Goal: Transaction & Acquisition: Purchase product/service

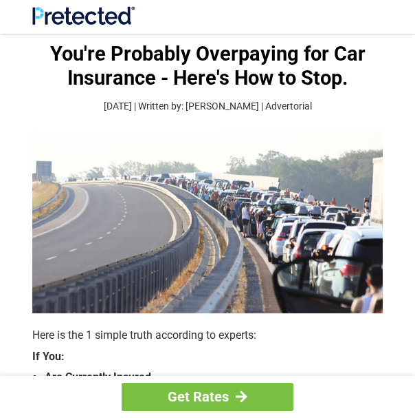
click at [255, 209] on img at bounding box center [207, 222] width 351 height 182
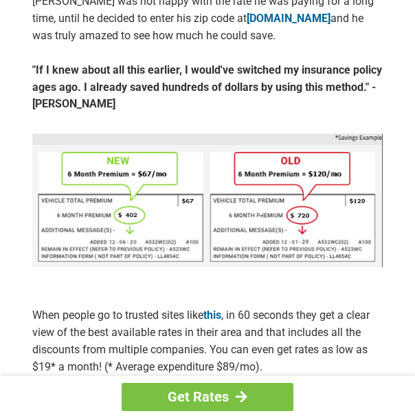
scroll to position [642, 0]
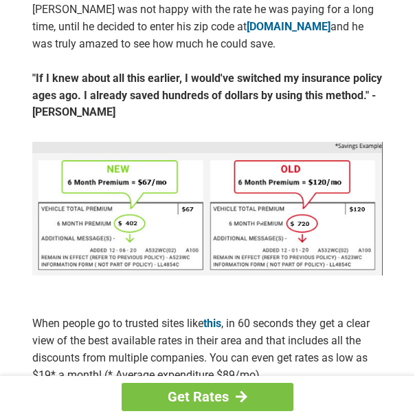
click at [332, 167] on img at bounding box center [207, 208] width 351 height 133
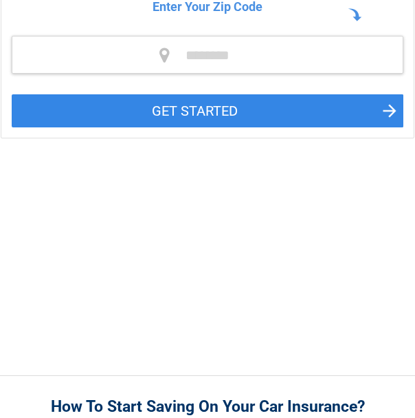
scroll to position [99, 0]
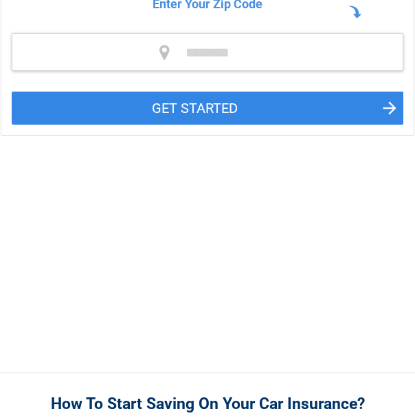
click at [252, 141] on div "**********" at bounding box center [207, 152] width 415 height 440
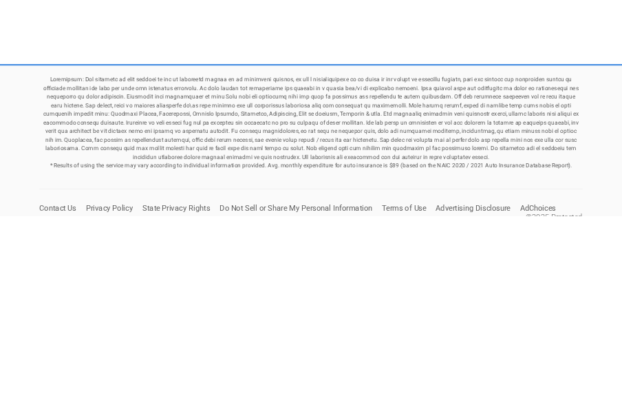
scroll to position [1310, 0]
